Goal: Transaction & Acquisition: Subscribe to service/newsletter

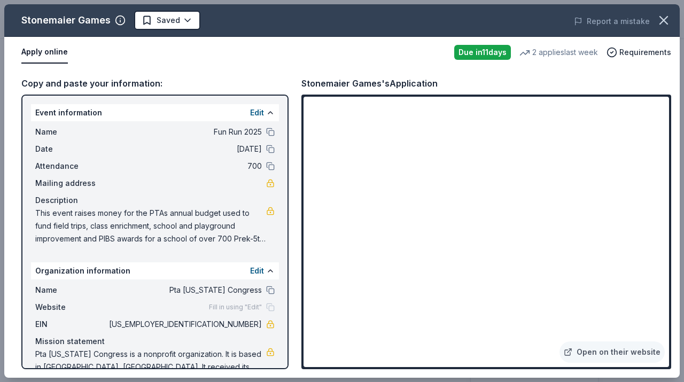
scroll to position [382, 0]
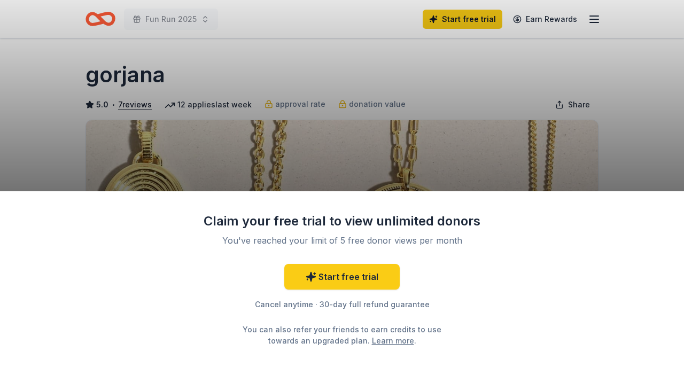
click at [464, 93] on div "Claim your free trial to view unlimited donors You've reached your limit of 5 f…" at bounding box center [342, 191] width 684 height 382
click at [361, 277] on link "Start free trial" at bounding box center [341, 277] width 115 height 26
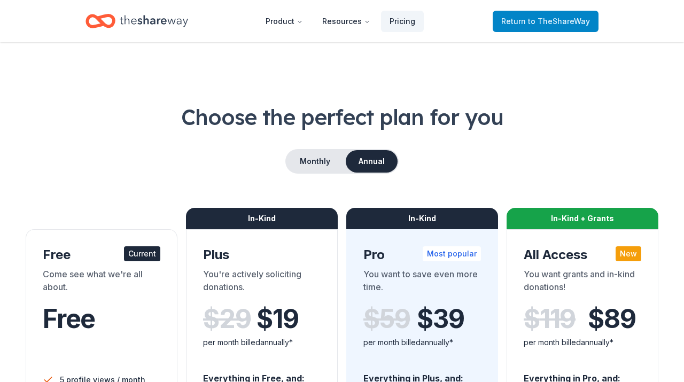
click at [553, 24] on span "to TheShareWay" at bounding box center [559, 21] width 62 height 9
